Goal: Transaction & Acquisition: Download file/media

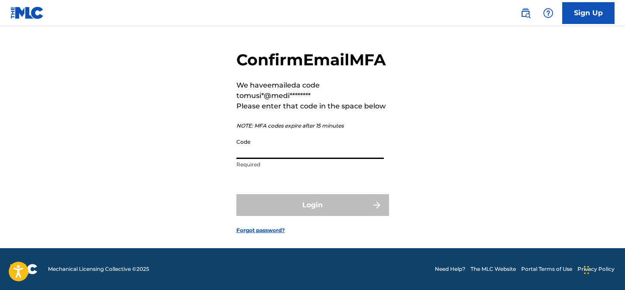
paste input "995392"
click at [289, 154] on input "995392" at bounding box center [309, 146] width 147 height 25
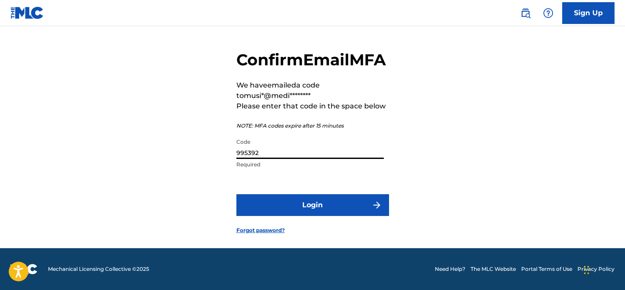
type input "995392"
click at [281, 203] on form "Confirm Email MFA We have emailed a code to musi*@medi******** Please enter tha…" at bounding box center [312, 135] width 153 height 226
click at [289, 212] on button "Login" at bounding box center [312, 205] width 153 height 22
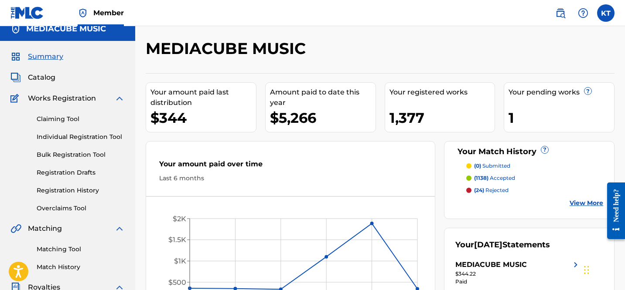
scroll to position [10, 0]
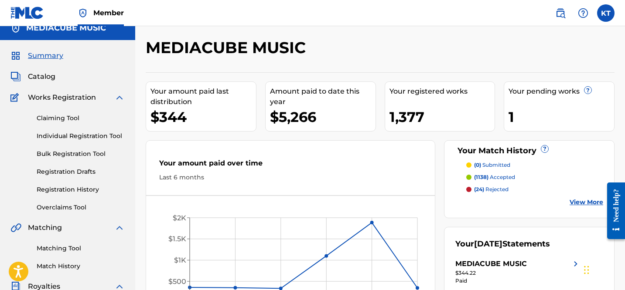
click at [171, 102] on div "Your amount paid last distribution" at bounding box center [202, 96] width 105 height 21
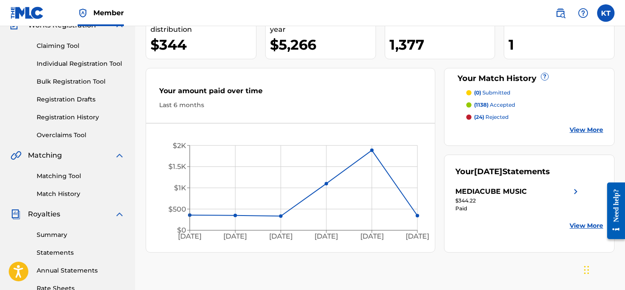
scroll to position [161, 0]
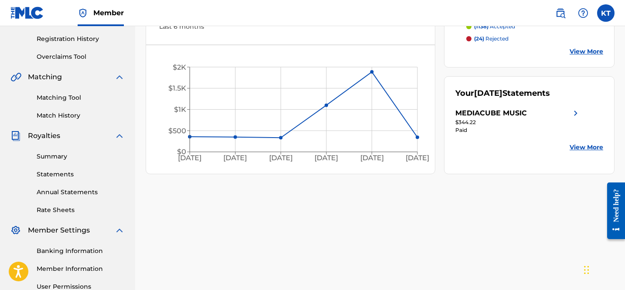
click at [586, 150] on link "View More" at bounding box center [586, 147] width 34 height 9
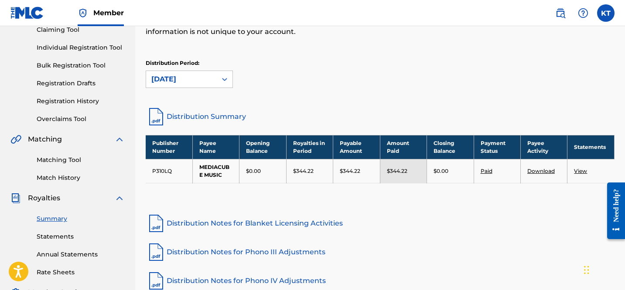
scroll to position [98, 0]
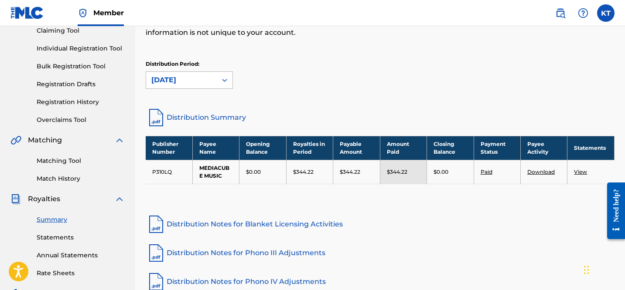
click at [221, 80] on icon at bounding box center [224, 80] width 9 height 9
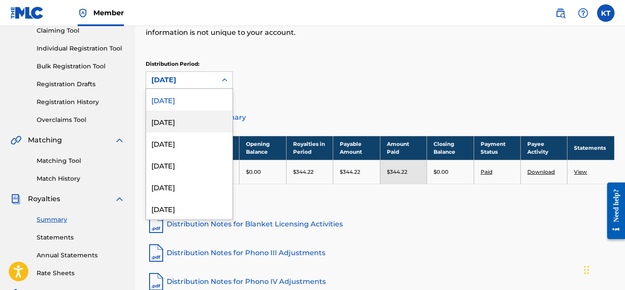
click at [201, 119] on div "[DATE]" at bounding box center [189, 122] width 86 height 22
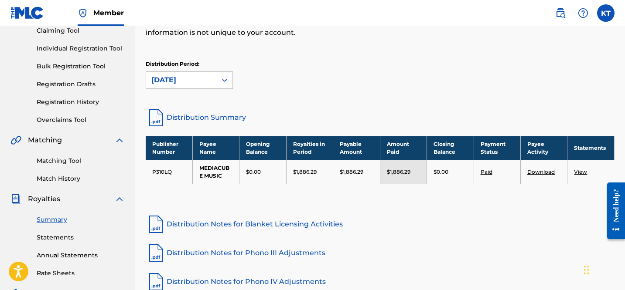
click at [208, 83] on div "[DATE]" at bounding box center [181, 80] width 60 height 10
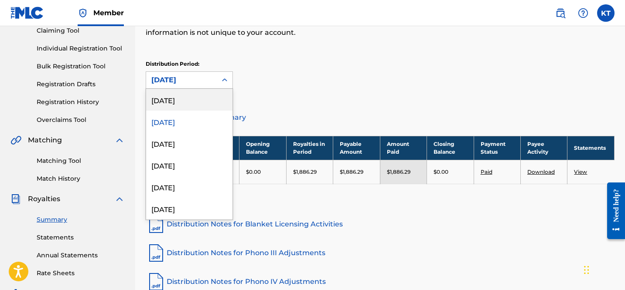
click at [209, 98] on div "[DATE]" at bounding box center [189, 100] width 86 height 22
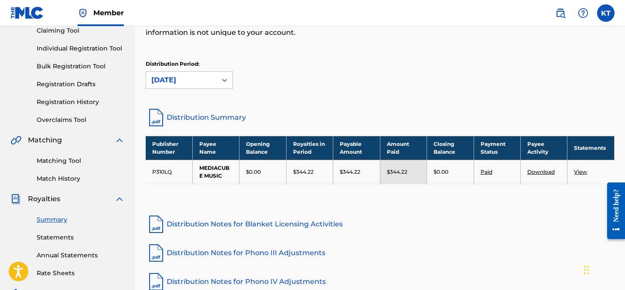
click at [528, 170] on link "Download" at bounding box center [540, 172] width 27 height 7
